Goal: Information Seeking & Learning: Learn about a topic

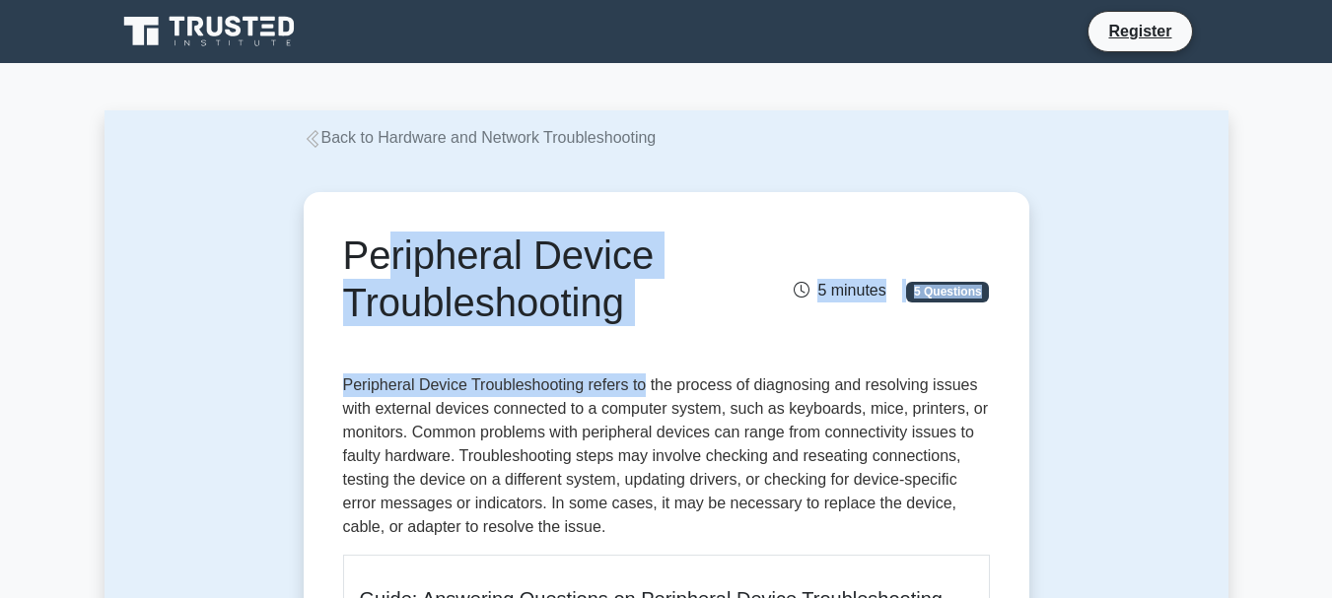
drag, startPoint x: 354, startPoint y: 252, endPoint x: 620, endPoint y: 350, distance: 283.5
click at [593, 335] on div "Peripheral Device Troubleshooting 5 minutes 5 Questions" at bounding box center [666, 295] width 647 height 126
click at [581, 310] on h1 "Peripheral Device Troubleshooting" at bounding box center [554, 279] width 423 height 95
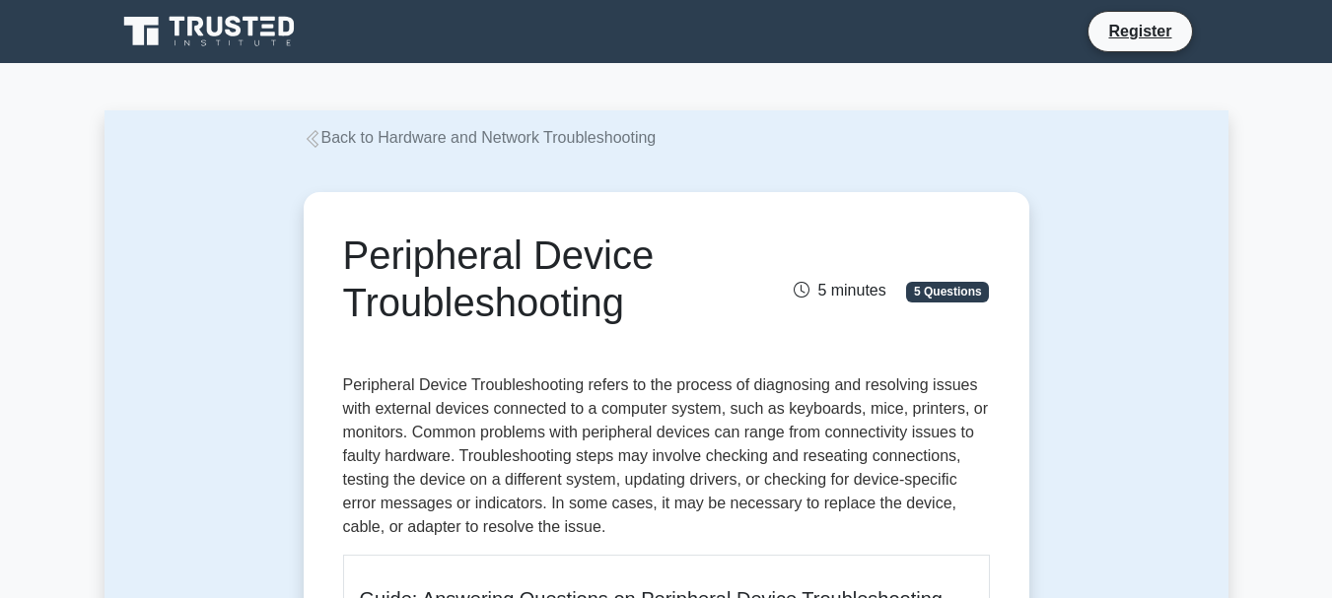
click at [580, 310] on h1 "Peripheral Device Troubleshooting" at bounding box center [554, 279] width 423 height 95
click at [384, 254] on h1 "Peripheral Device Troubleshooting" at bounding box center [554, 279] width 423 height 95
drag, startPoint x: 339, startPoint y: 250, endPoint x: 700, endPoint y: 334, distance: 370.5
click at [700, 334] on div "Peripheral Device Troubleshooting" at bounding box center [554, 283] width 447 height 103
click at [539, 274] on h1 "Peripheral Device Troubleshooting" at bounding box center [554, 279] width 423 height 95
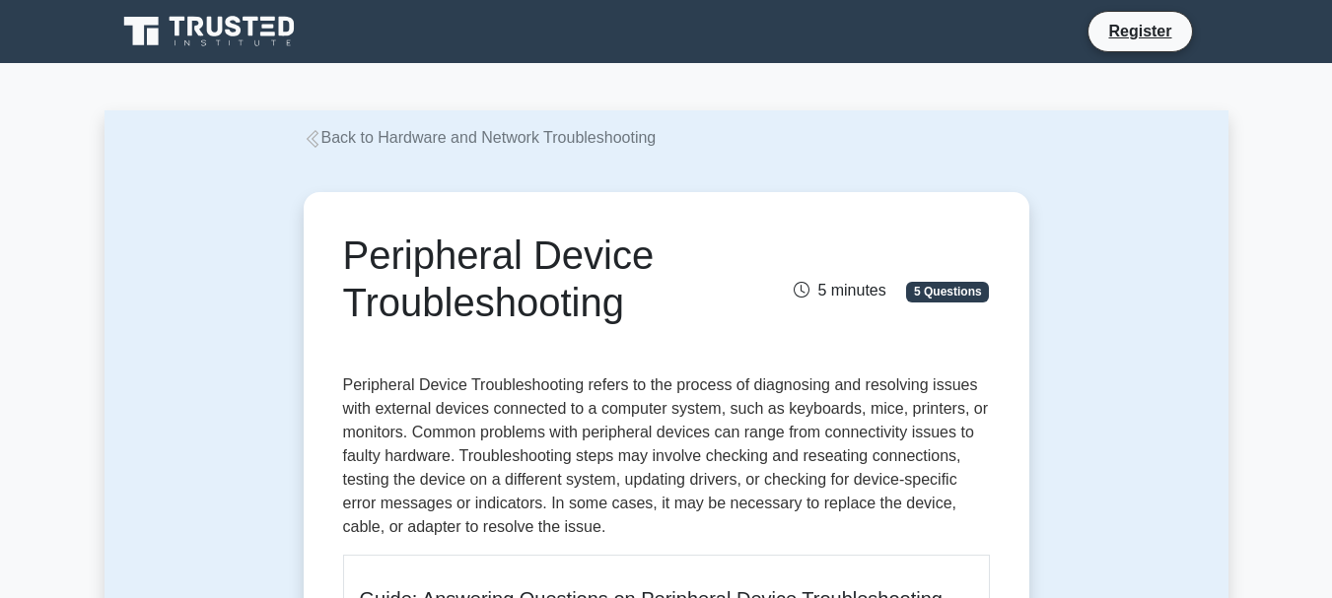
click at [539, 274] on h1 "Peripheral Device Troubleshooting" at bounding box center [554, 279] width 423 height 95
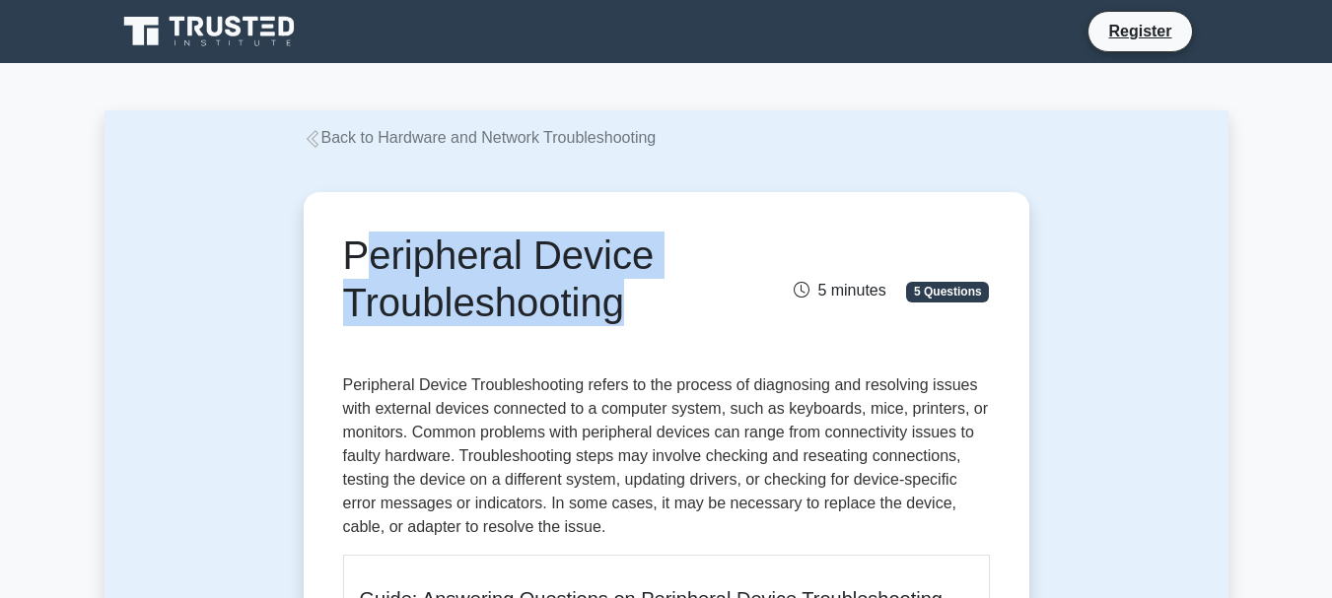
click at [539, 274] on h1 "Peripheral Device Troubleshooting" at bounding box center [554, 279] width 423 height 95
copy div "Peripheral Device Troubleshooting"
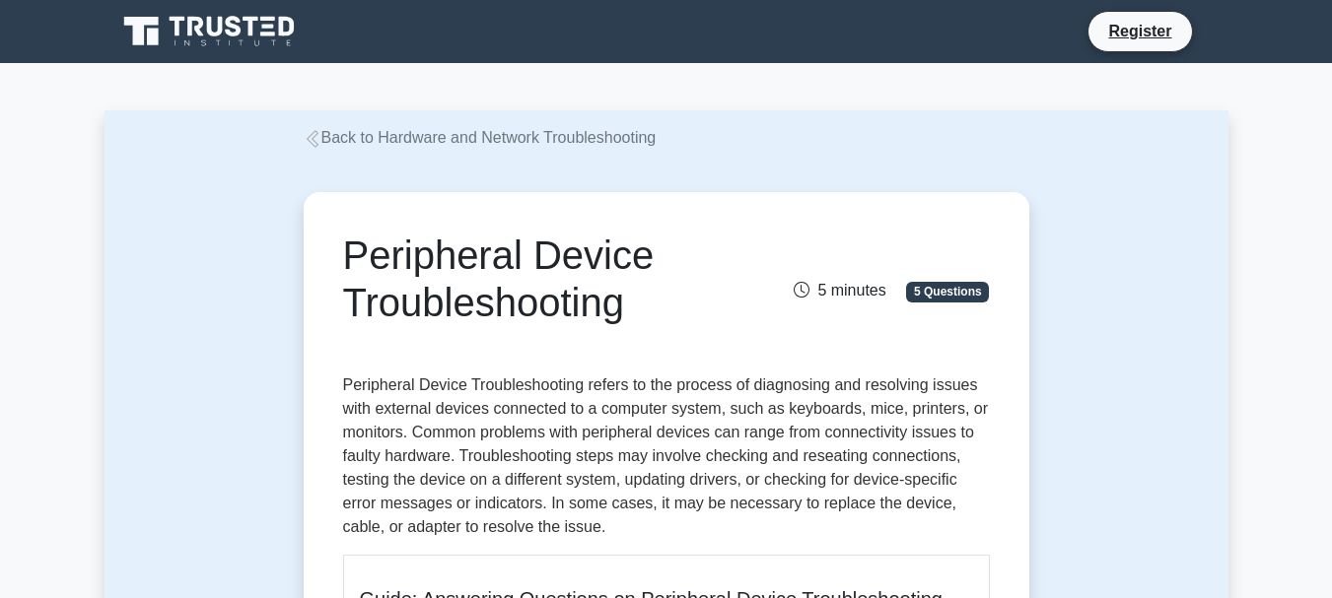
click at [738, 485] on p "Peripheral Device Troubleshooting refers to the process of diagnosing and resol…" at bounding box center [666, 457] width 647 height 166
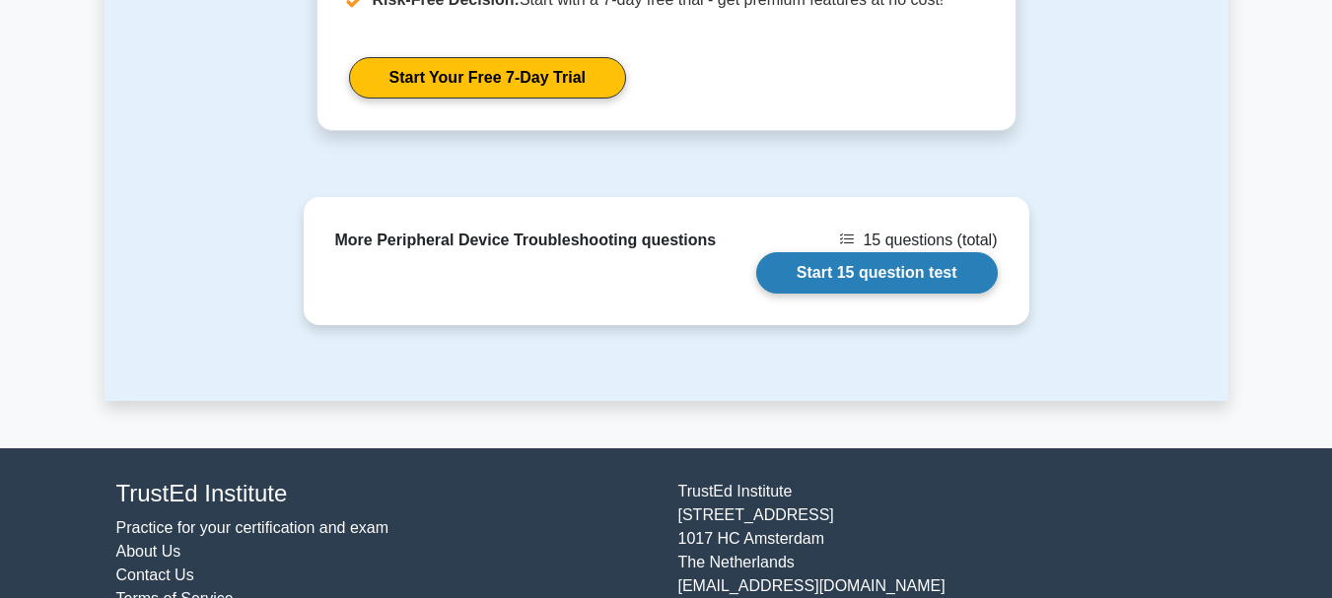
scroll to position [2879, 0]
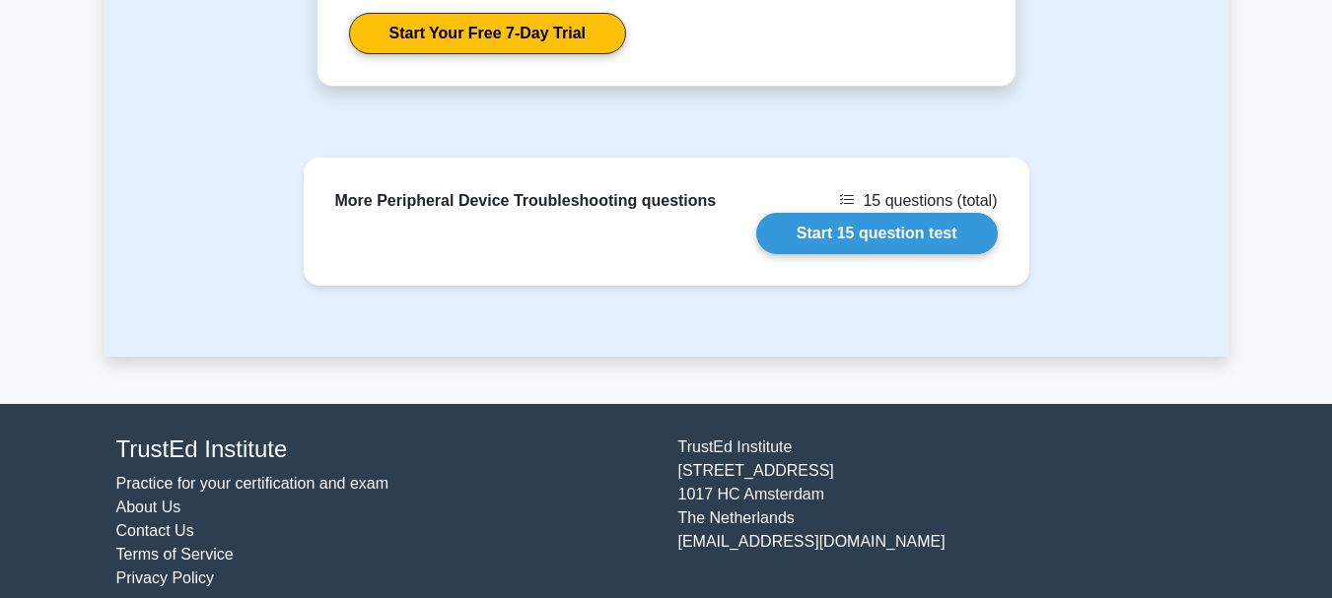
drag, startPoint x: 827, startPoint y: 435, endPoint x: 685, endPoint y: 427, distance: 142.2
click at [685, 436] on div "TrustEd Institute Kerkstraat 310 1017 HC Amsterdam The Netherlands support@trus…" at bounding box center [948, 513] width 562 height 155
click at [744, 436] on div "TrustEd Institute Kerkstraat 310 1017 HC Amsterdam The Netherlands support@trus…" at bounding box center [948, 513] width 562 height 155
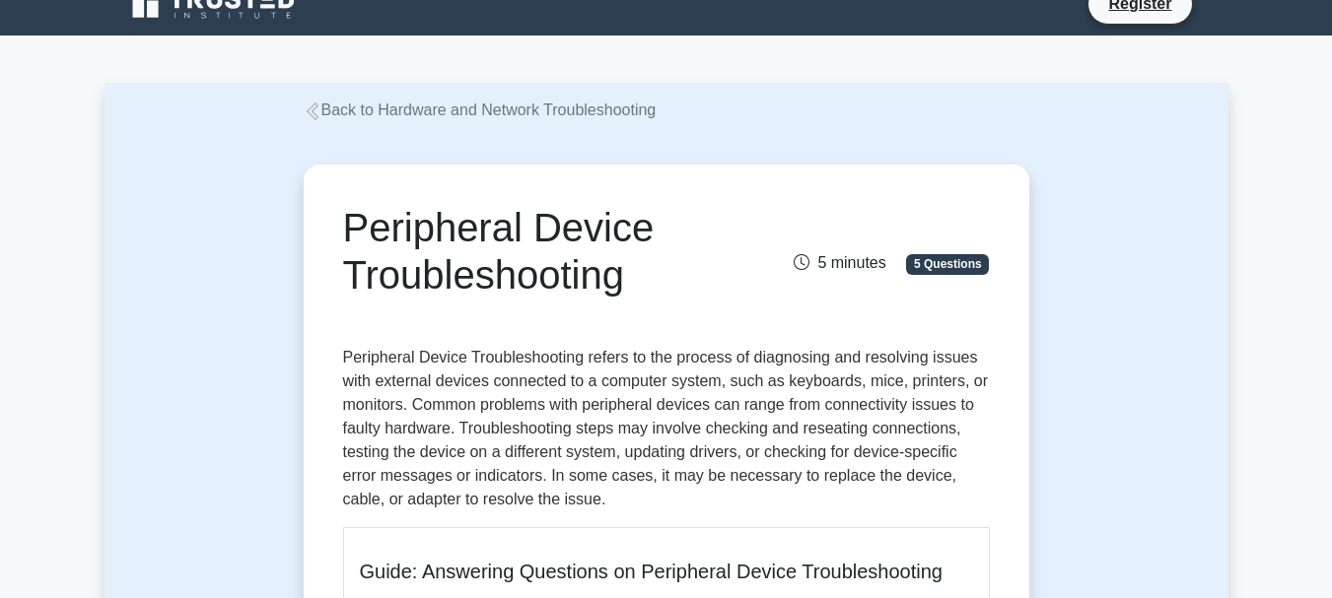
scroll to position [0, 0]
